Goal: Transaction & Acquisition: Purchase product/service

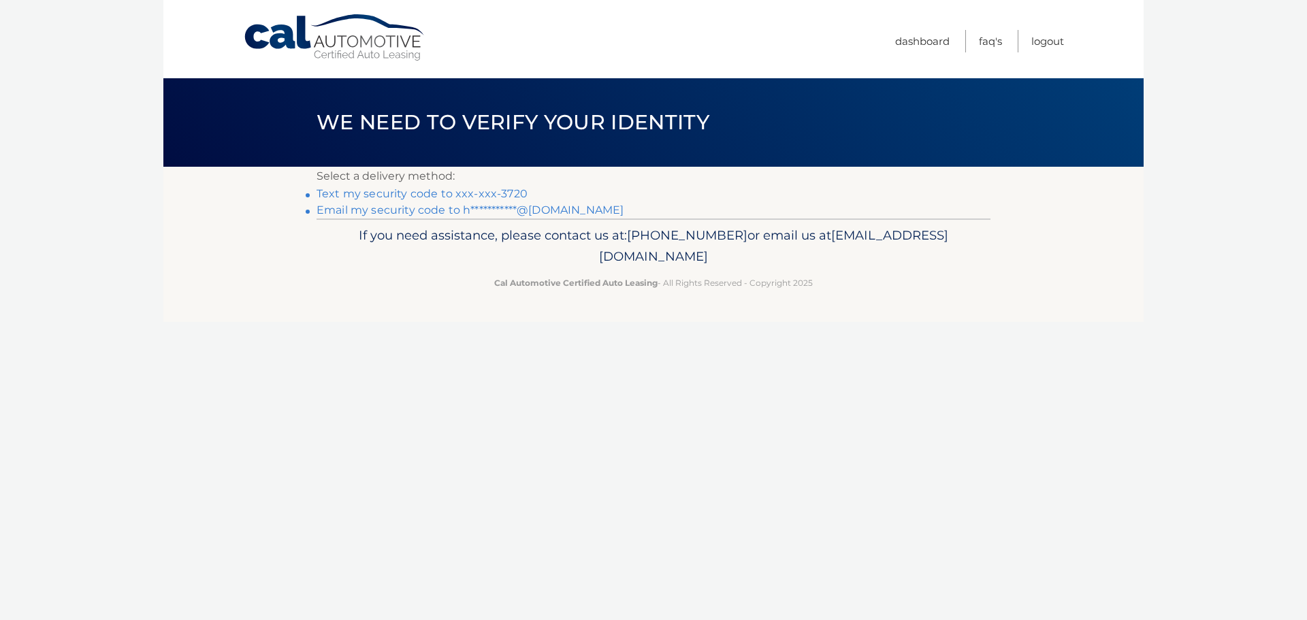
click at [425, 197] on link "Text my security code to xxx-xxx-3720" at bounding box center [422, 193] width 211 height 13
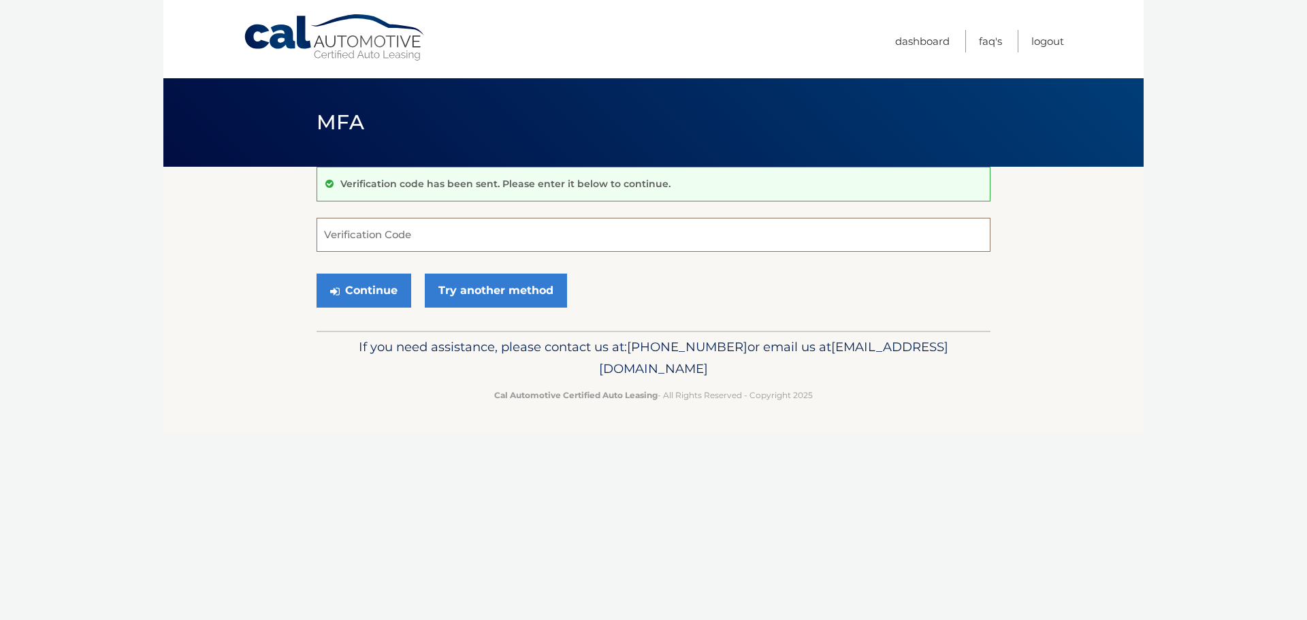
click at [395, 242] on input "Verification Code" at bounding box center [654, 235] width 674 height 34
type input "649788"
click at [366, 283] on button "Continue" at bounding box center [364, 291] width 95 height 34
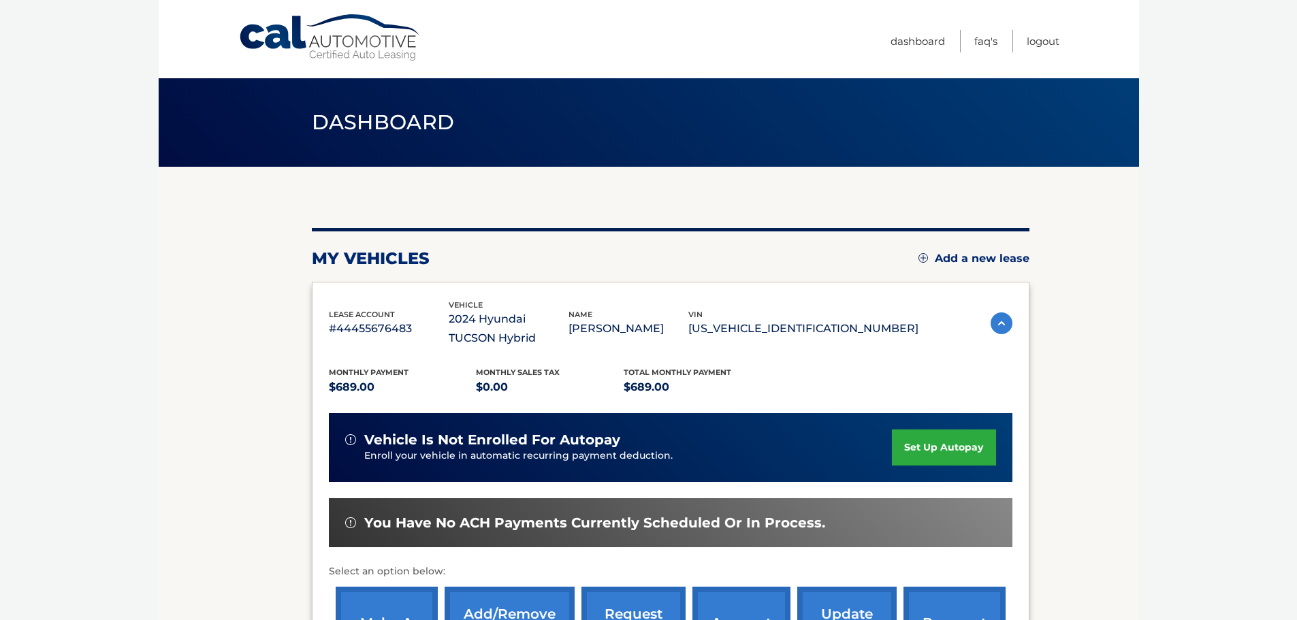
scroll to position [136, 0]
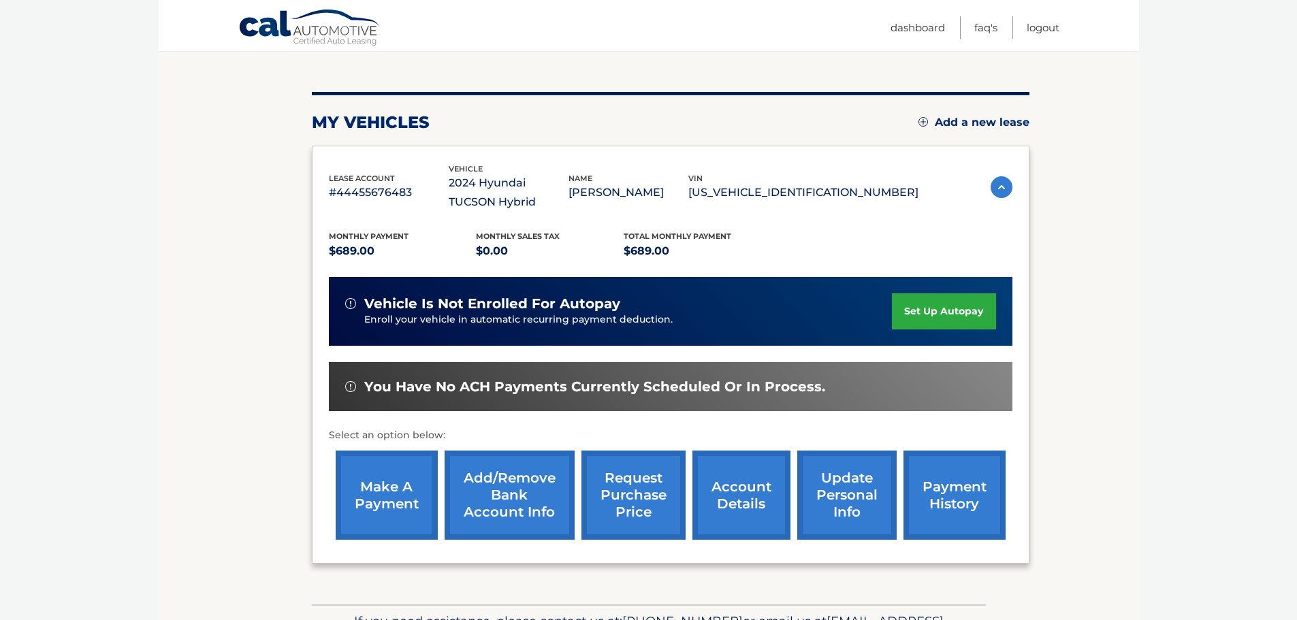
click at [381, 500] on link "make a payment" at bounding box center [387, 495] width 102 height 89
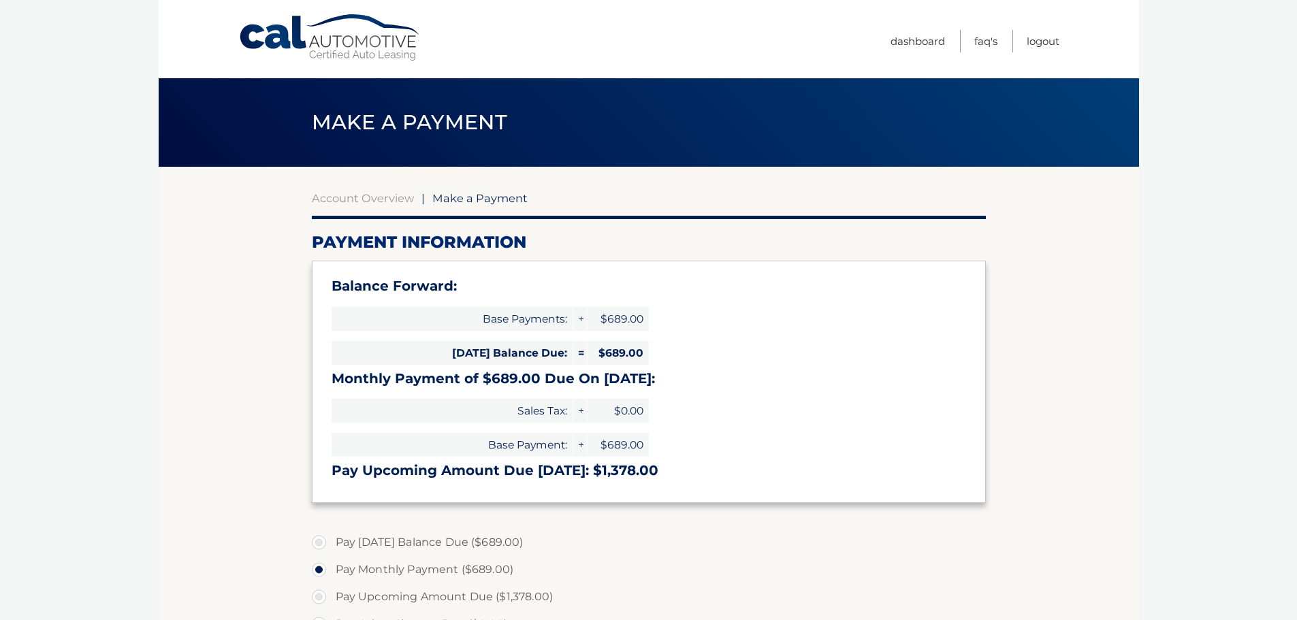
select select "NDhjMjEyZGMtYzY2Mi00ODljLTkzNTYtNmE3MTE5MDQ5ZmMw"
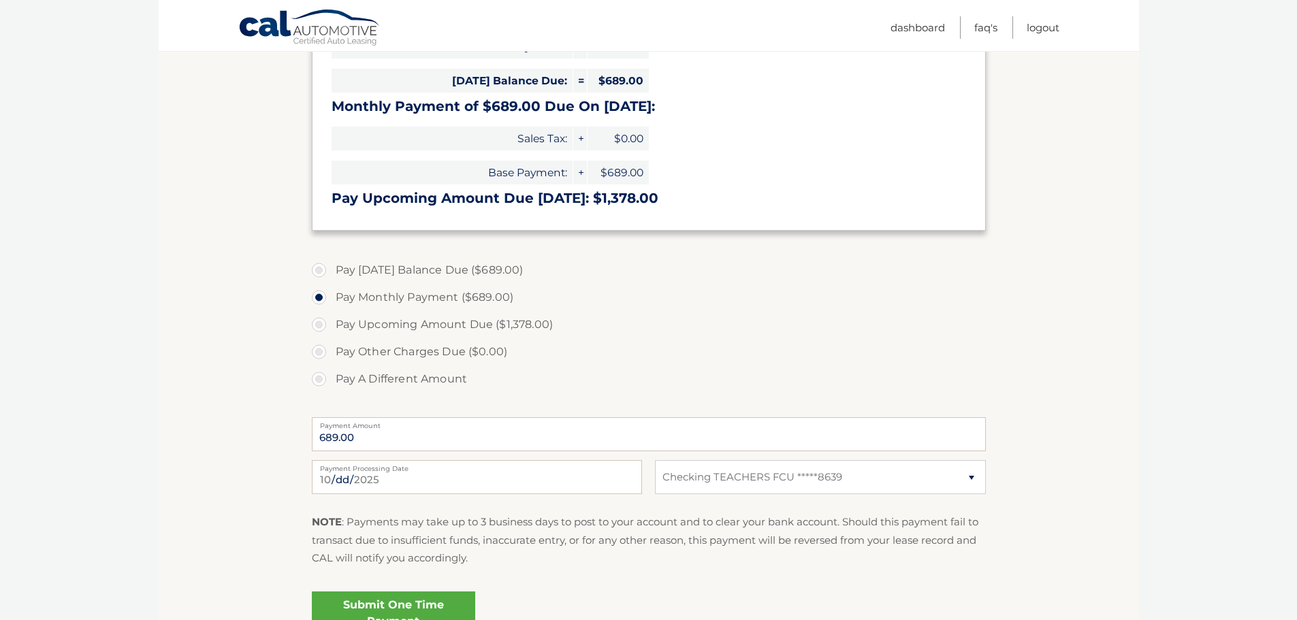
scroll to position [340, 0]
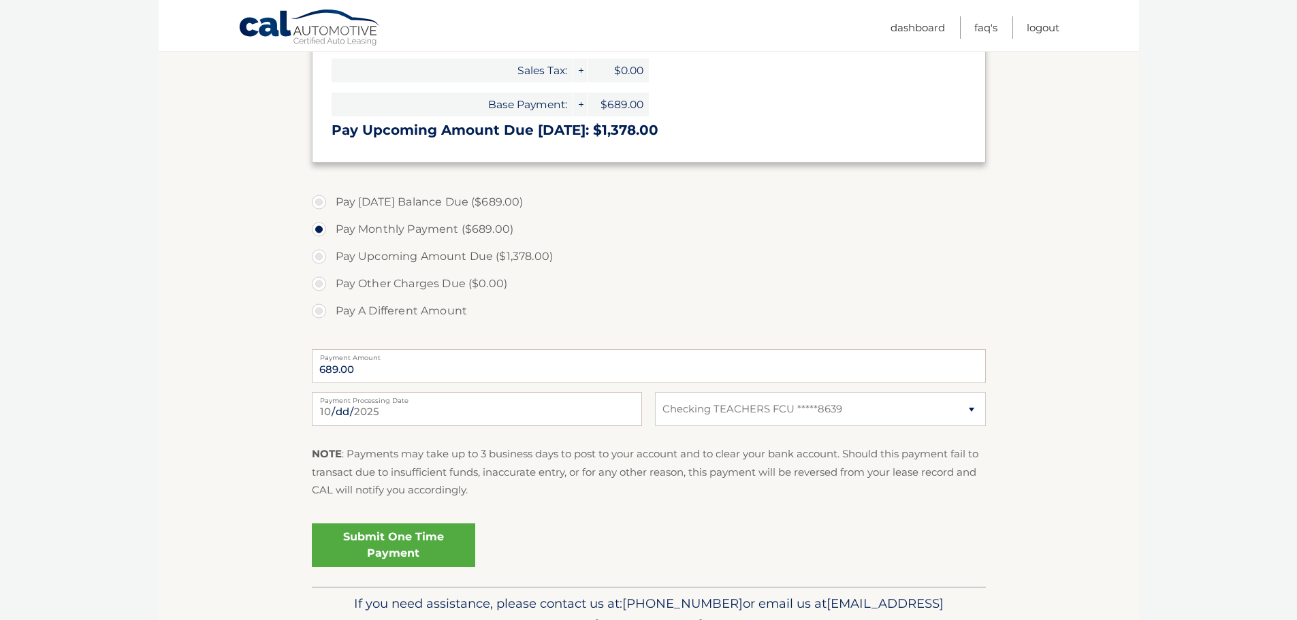
click at [387, 552] on link "Submit One Time Payment" at bounding box center [393, 546] width 163 height 44
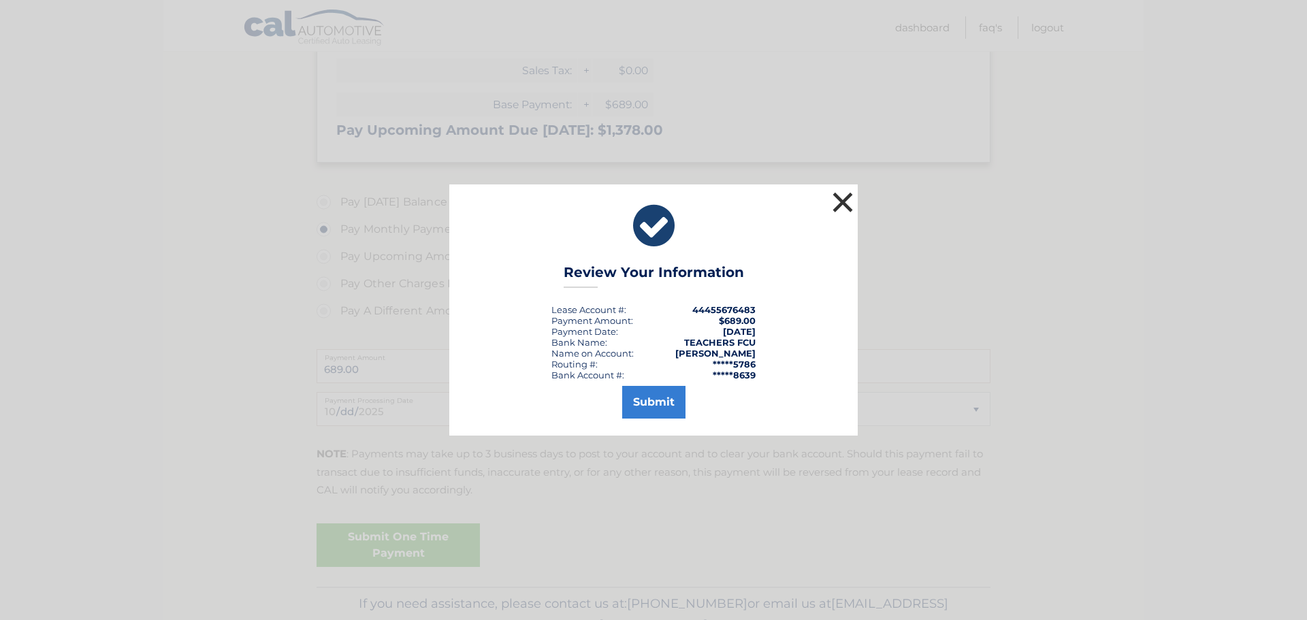
click at [849, 204] on button "×" at bounding box center [842, 202] width 27 height 27
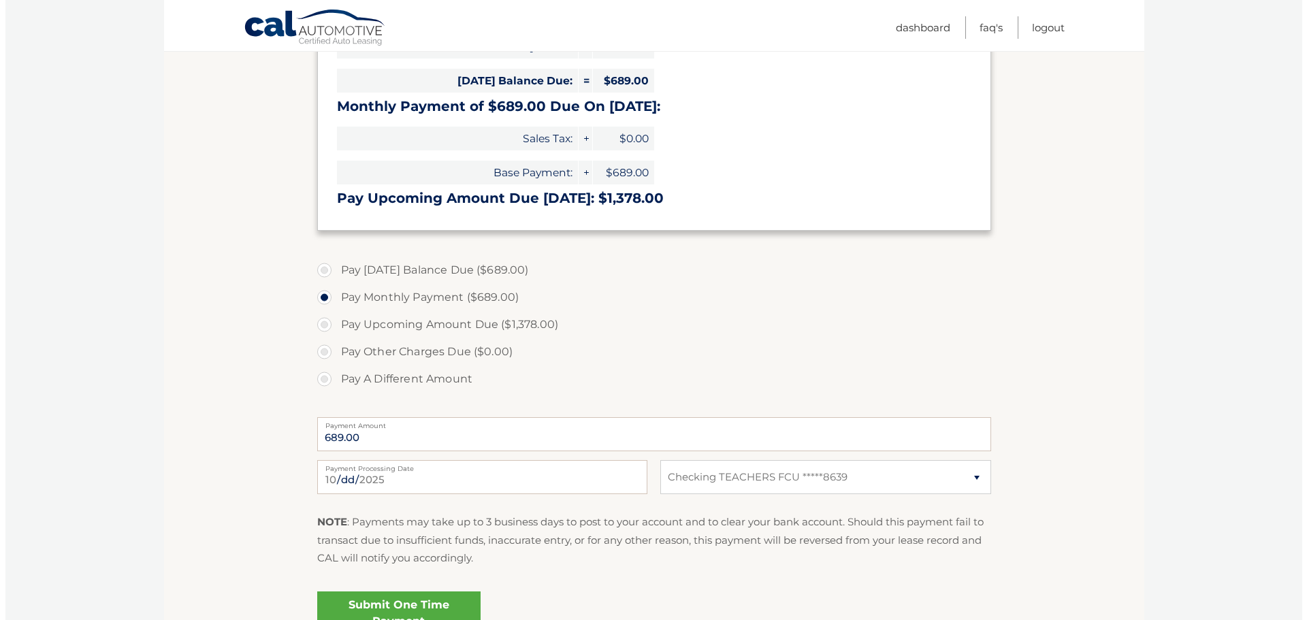
scroll to position [411, 0]
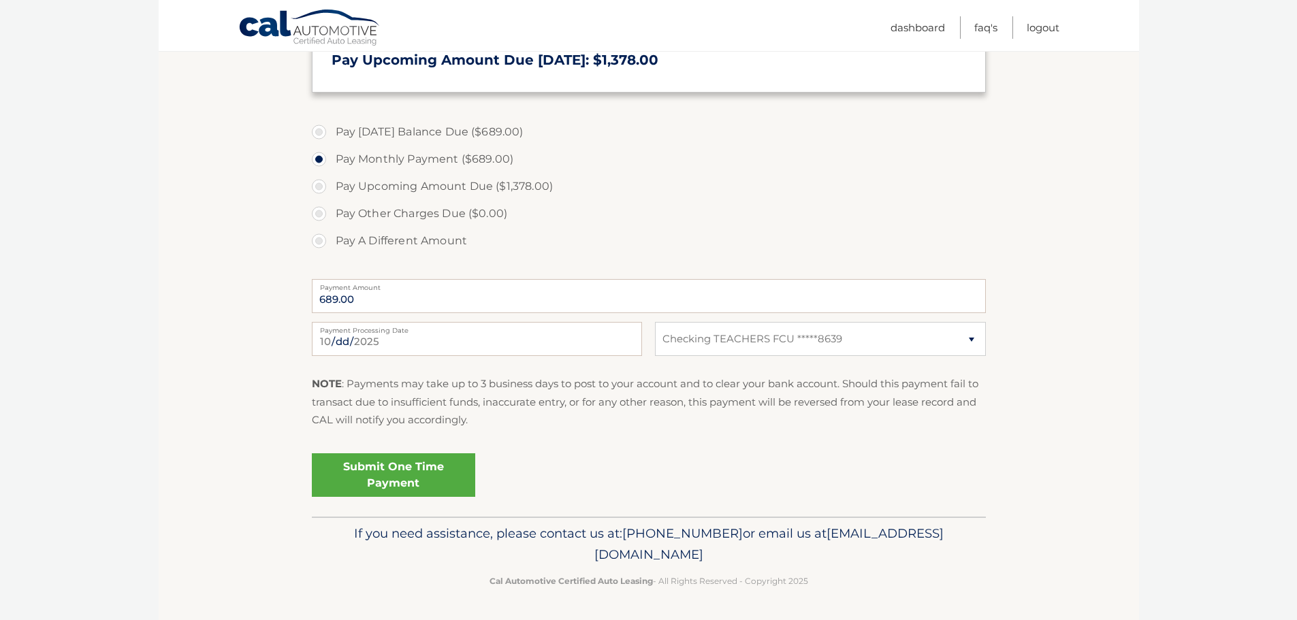
click at [367, 470] on link "Submit One Time Payment" at bounding box center [393, 475] width 163 height 44
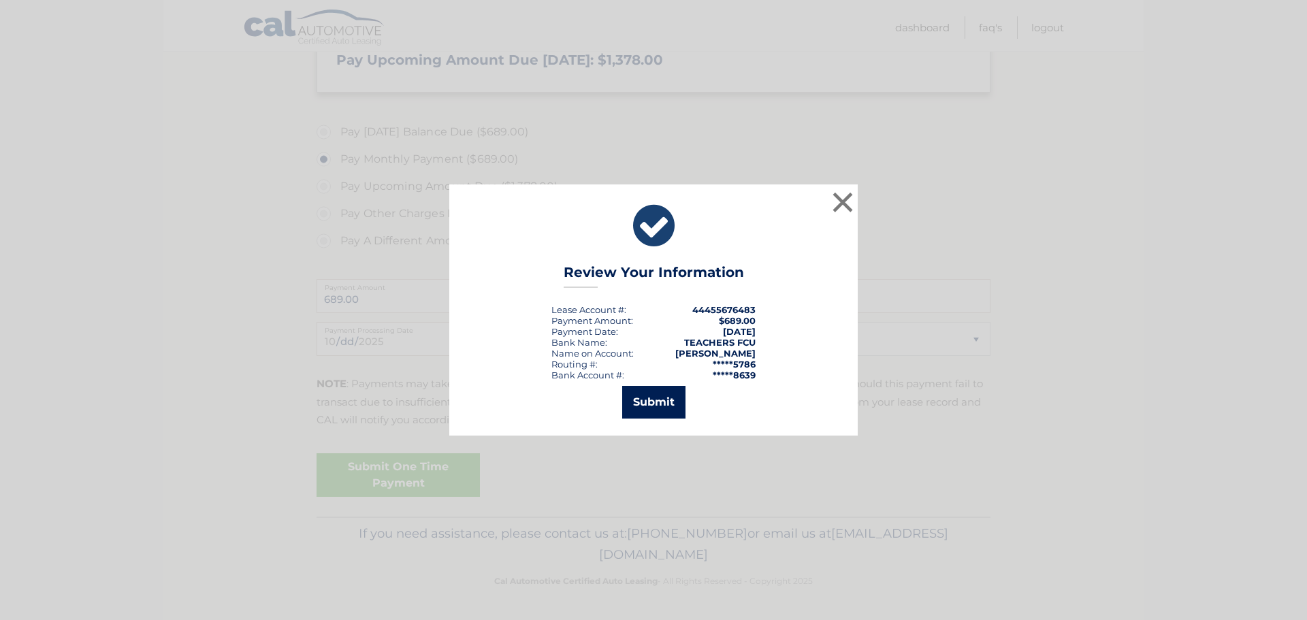
click at [646, 411] on button "Submit" at bounding box center [653, 402] width 63 height 33
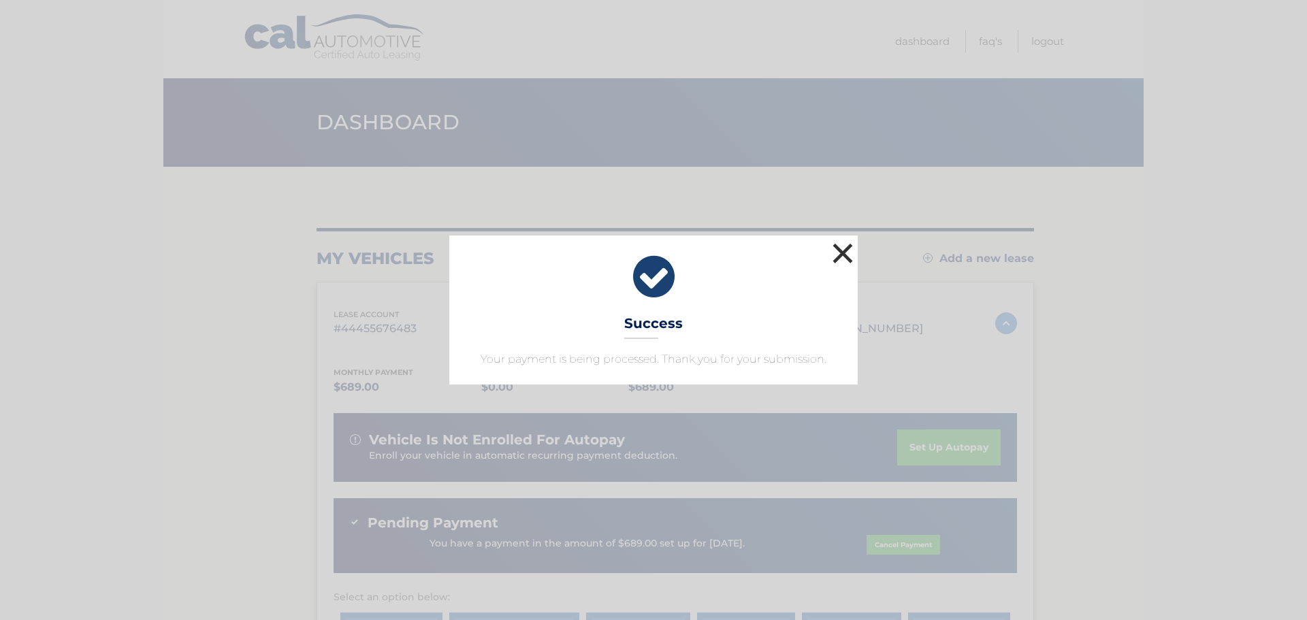
click at [846, 252] on button "×" at bounding box center [842, 253] width 27 height 27
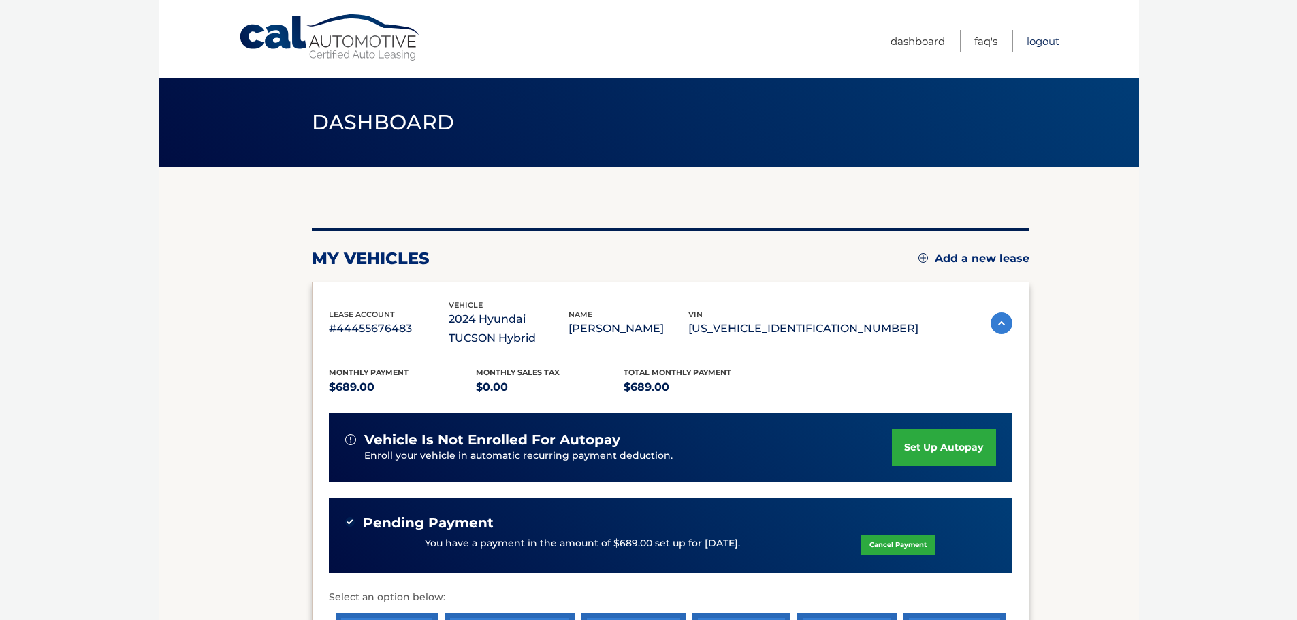
click at [1046, 37] on link "Logout" at bounding box center [1043, 41] width 33 height 22
